Goal: Find specific page/section: Find specific page/section

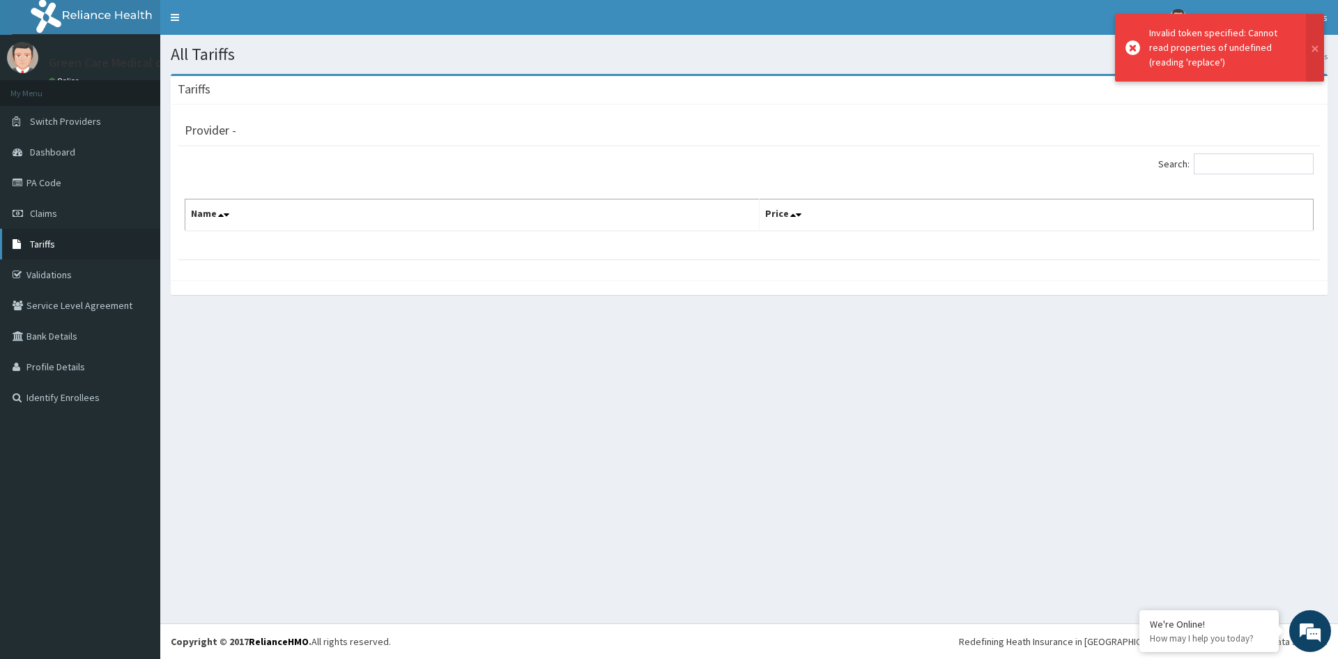
click at [38, 256] on link "Tariffs" at bounding box center [80, 244] width 160 height 31
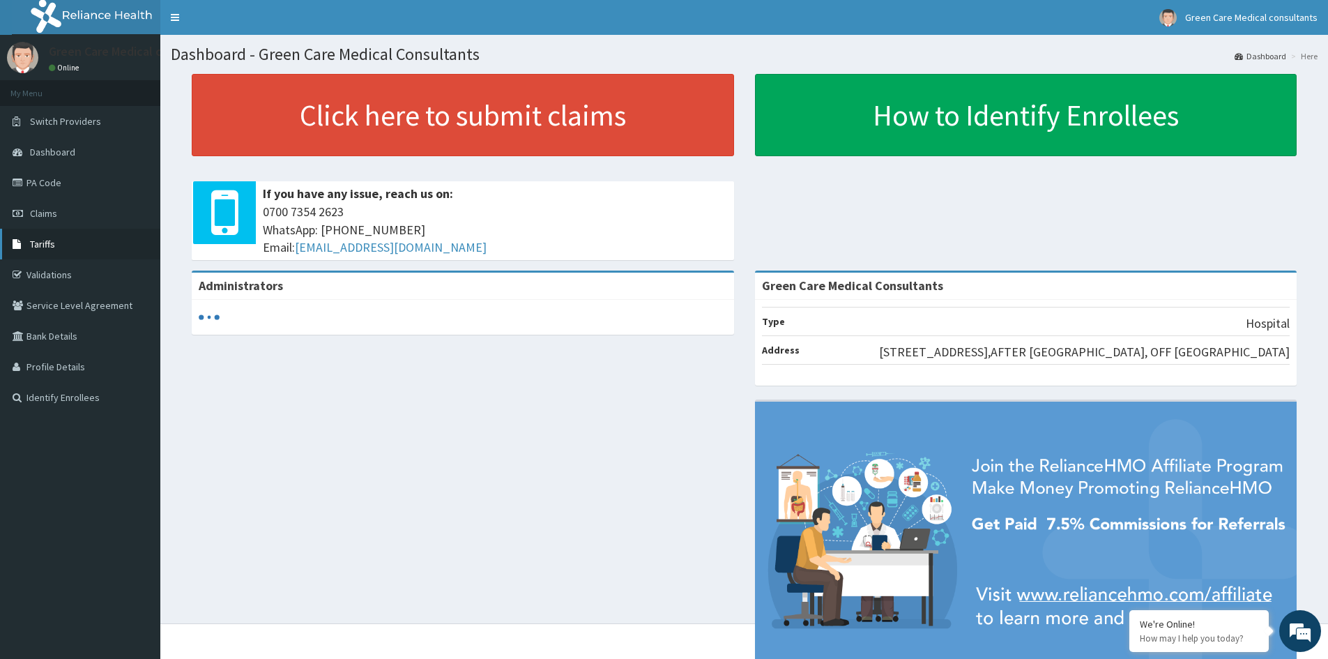
click at [38, 248] on span "Tariffs" at bounding box center [42, 244] width 25 height 13
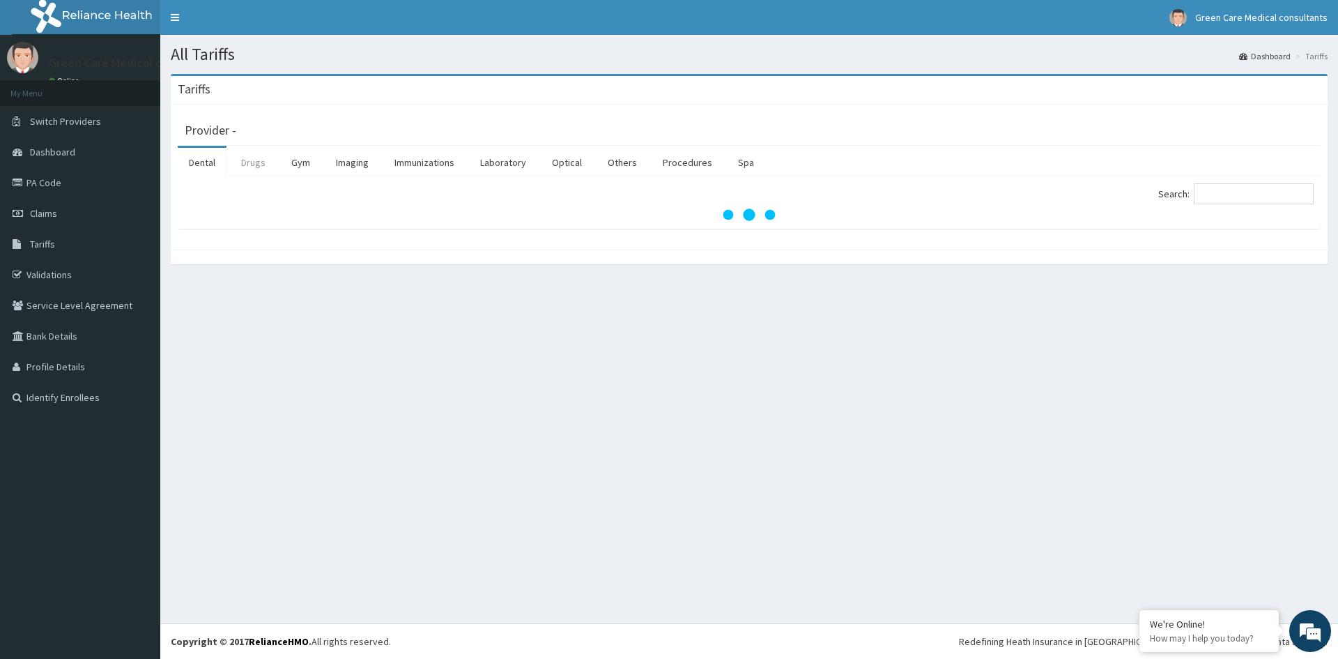
click at [252, 167] on link "Drugs" at bounding box center [253, 162] width 47 height 29
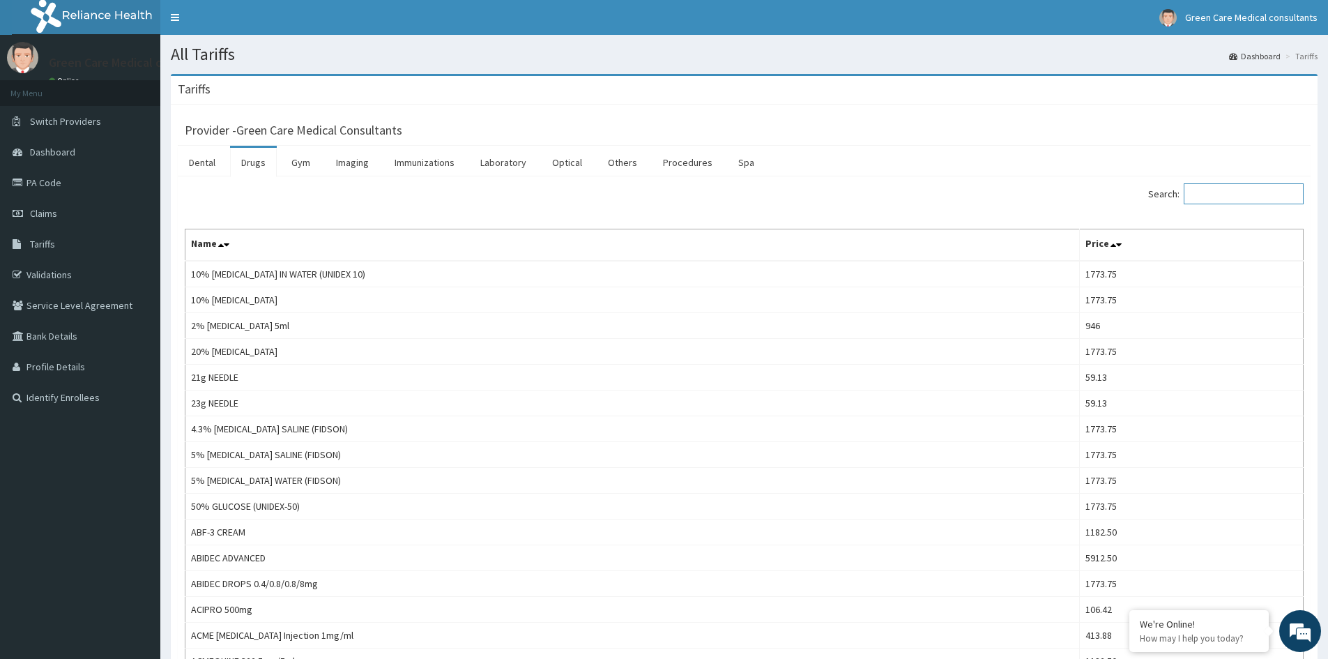
click at [1226, 194] on input "Search:" at bounding box center [1244, 193] width 120 height 21
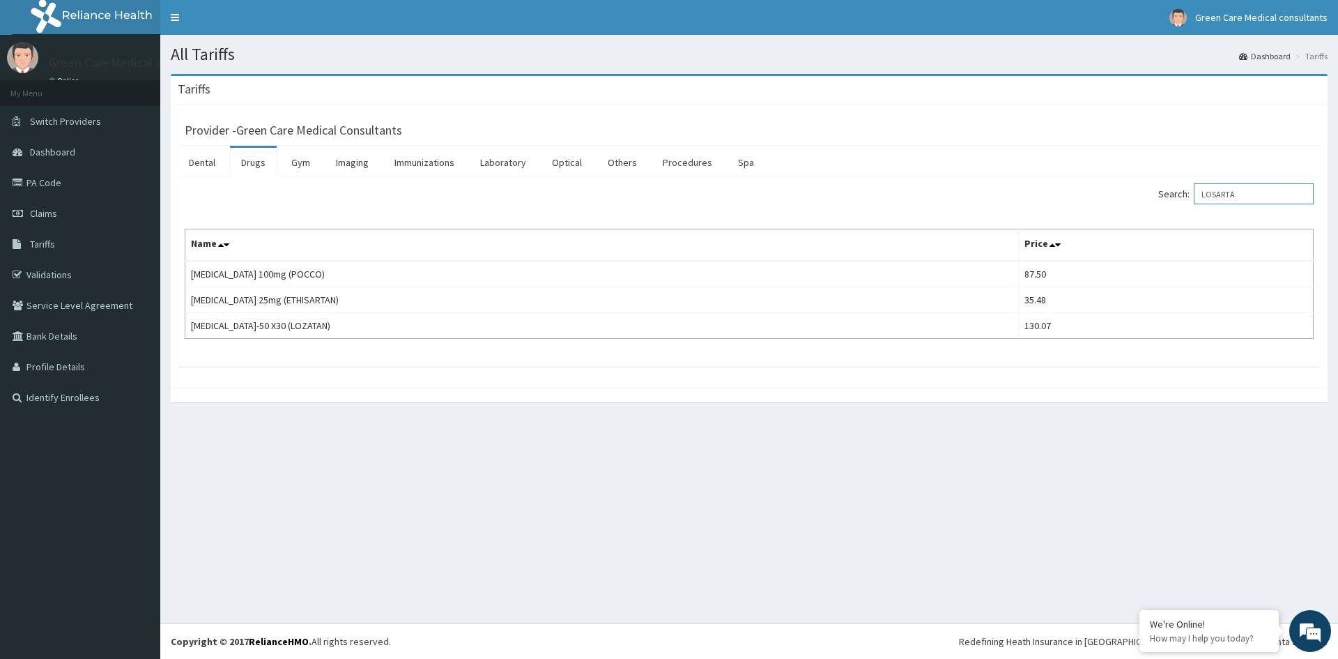
type input "LOSARTA"
